Goal: Check status

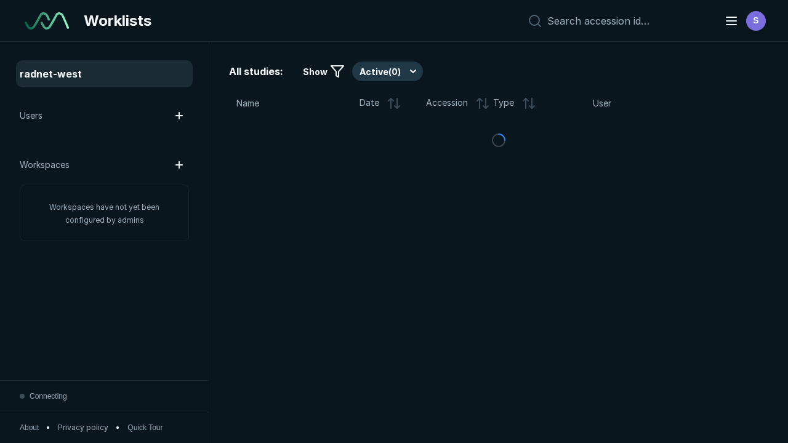
scroll to position [3362, 5128]
